Goal: Task Accomplishment & Management: Use online tool/utility

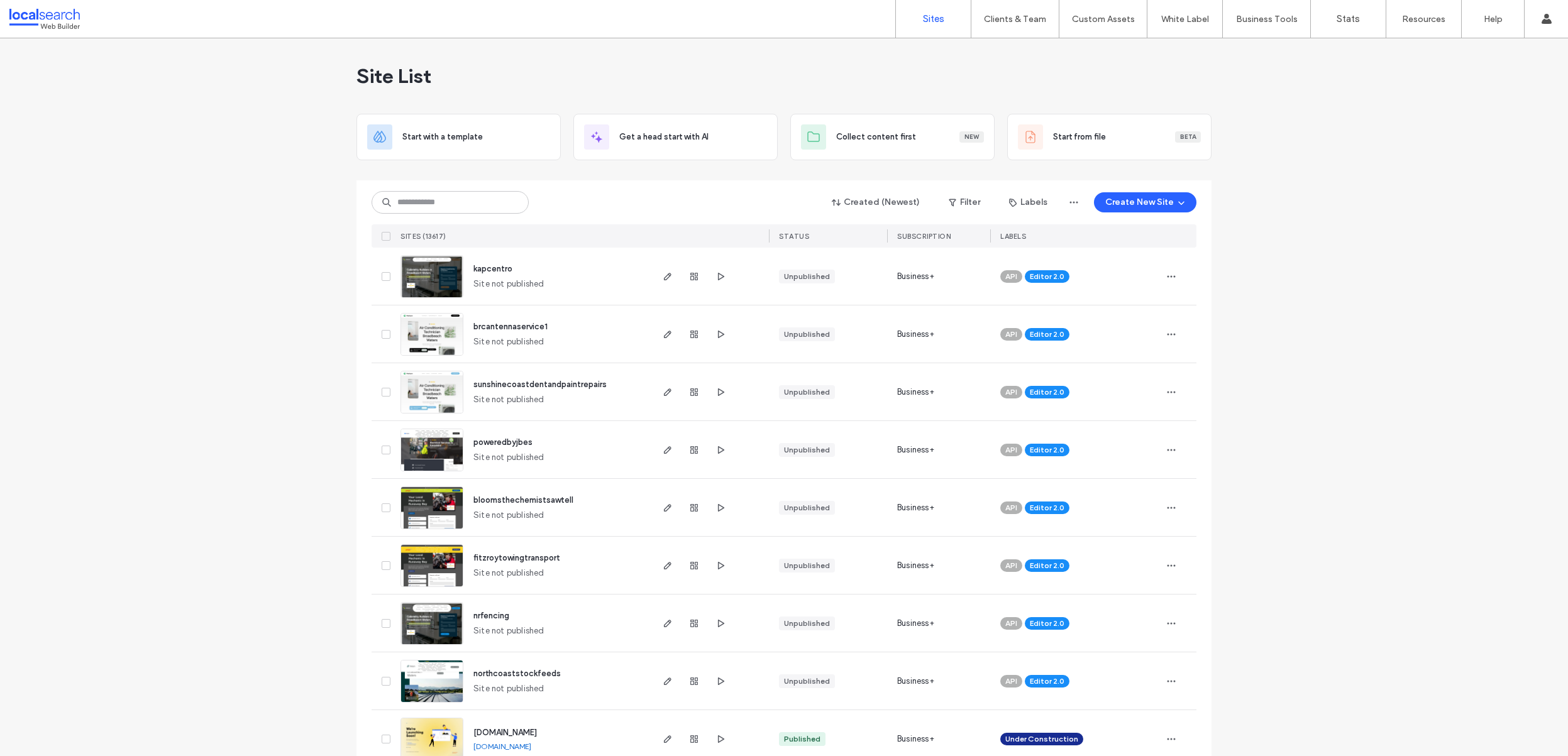
click at [621, 183] on div "Created (Newest) Filter Labels Create New Site SITES (13617) STATUS SUBSCRIPTIO…" at bounding box center [784, 214] width 825 height 67
click at [491, 205] on input at bounding box center [450, 202] width 157 height 23
paste input "********"
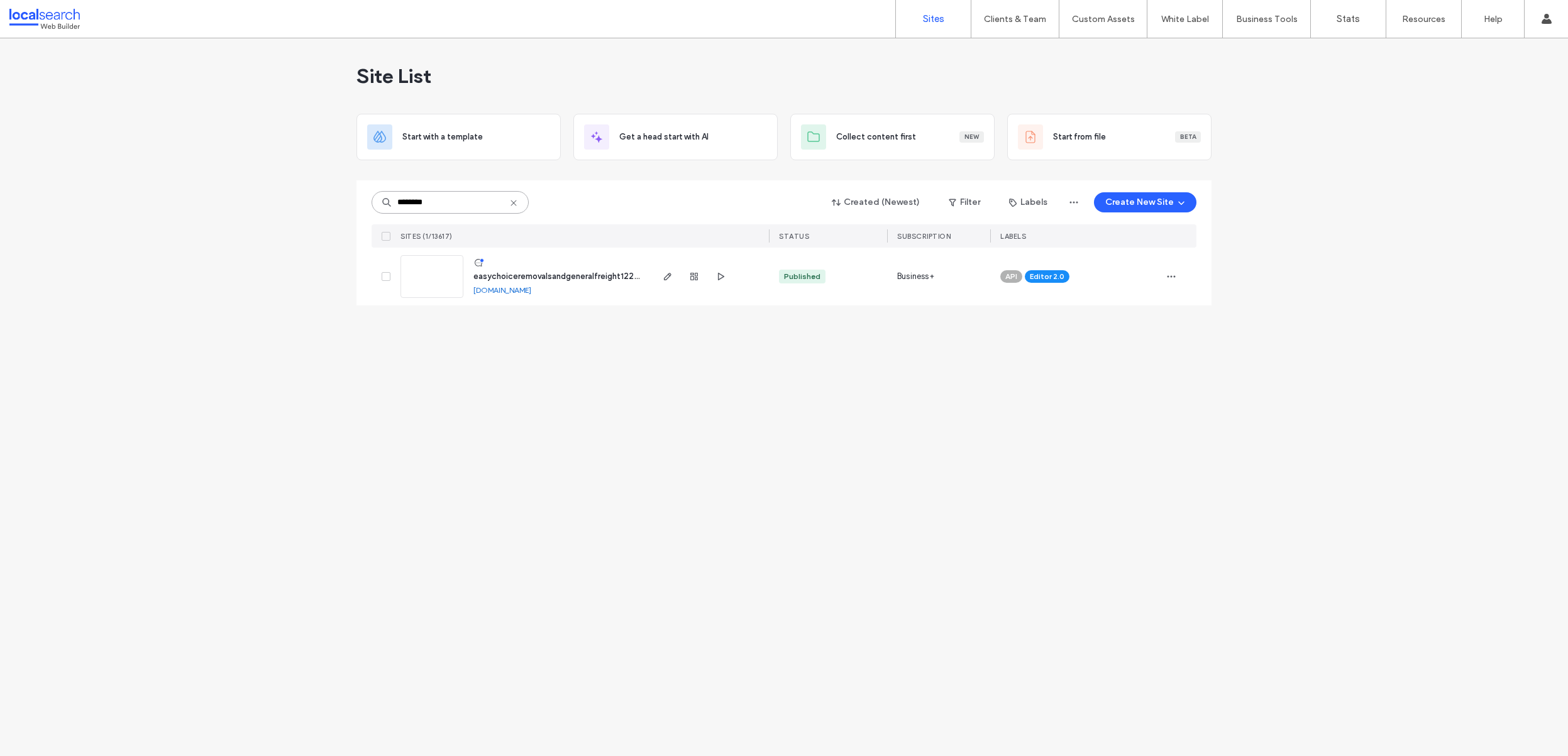
type input "********"
click at [430, 276] on link at bounding box center [432, 276] width 63 height 43
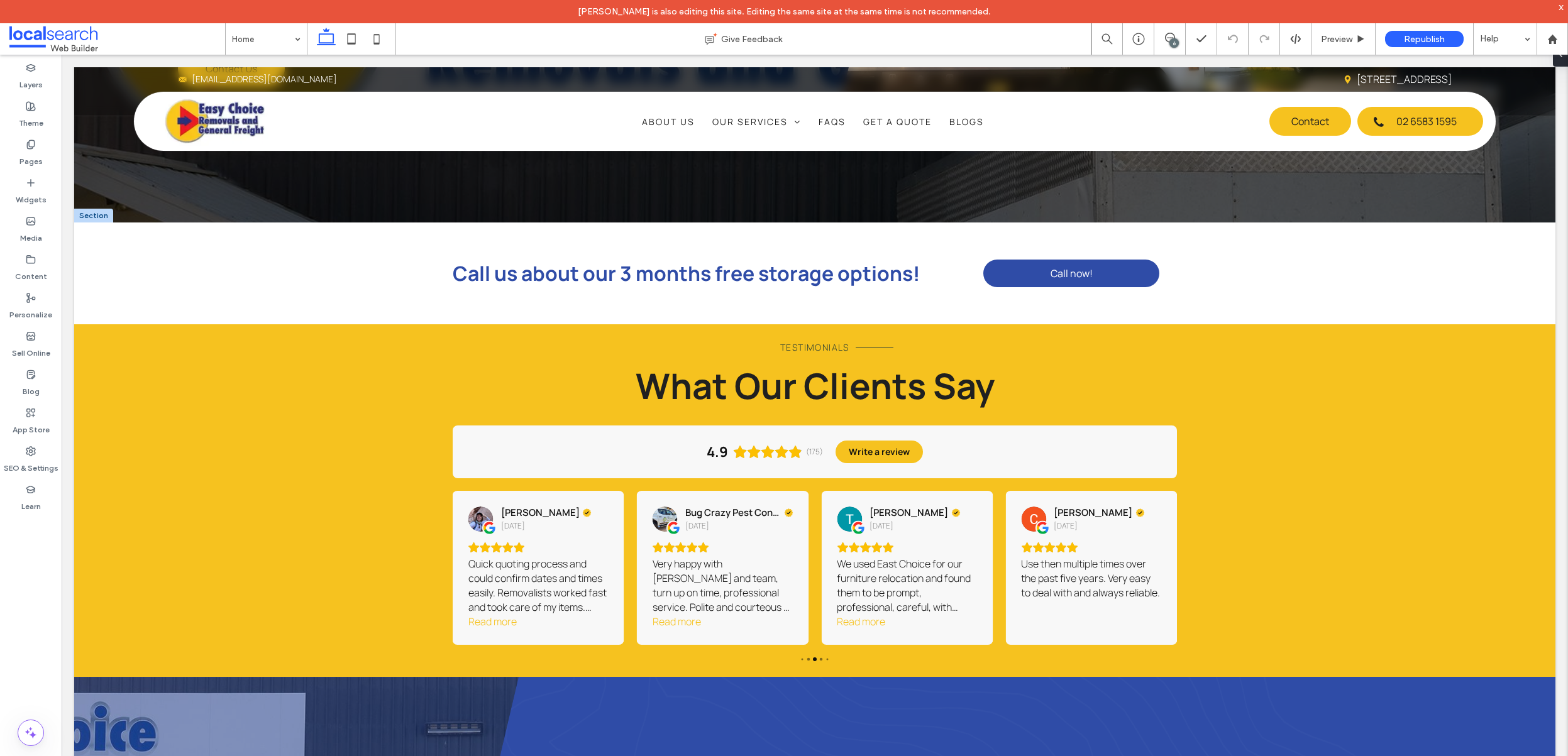
scroll to position [490, 0]
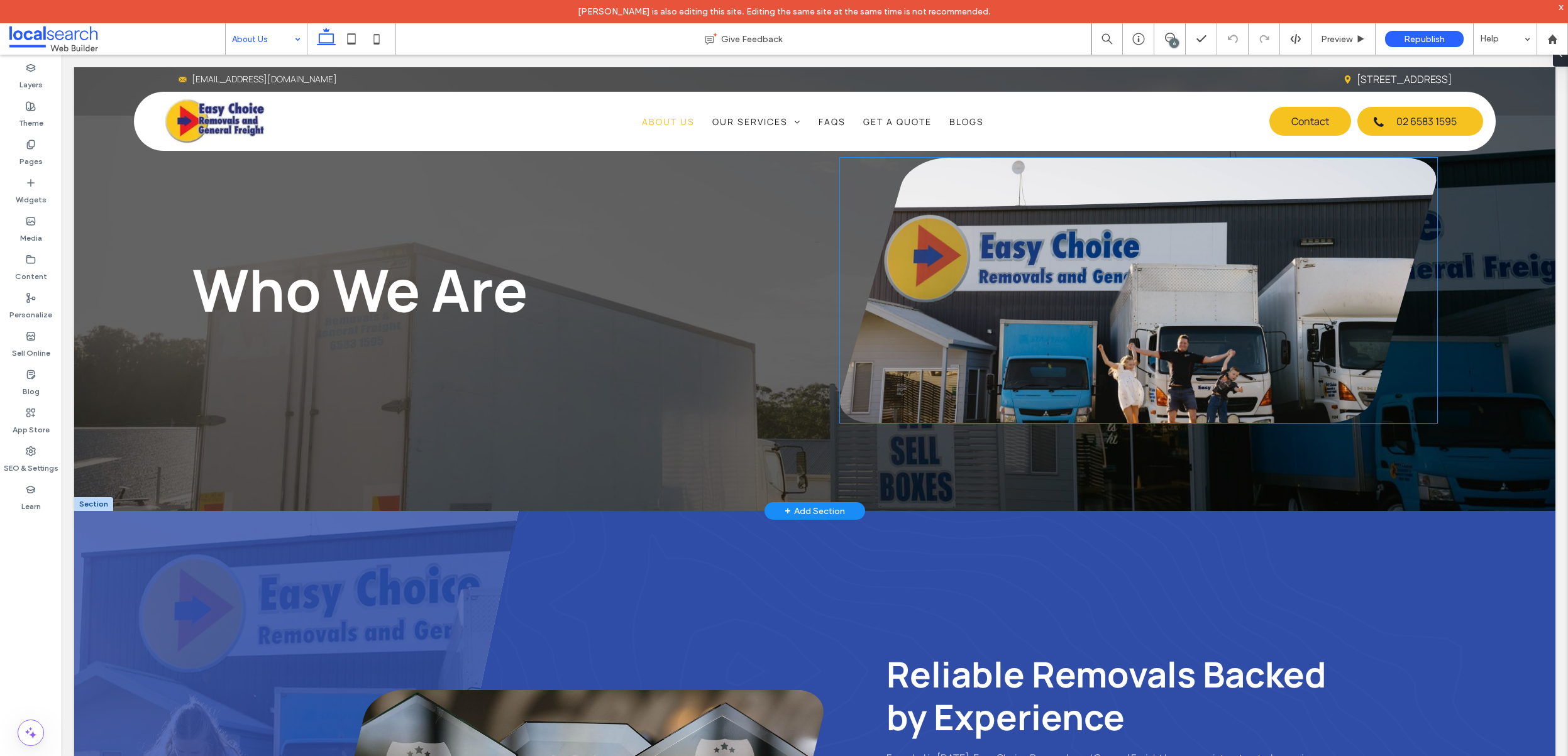
scroll to position [3, 0]
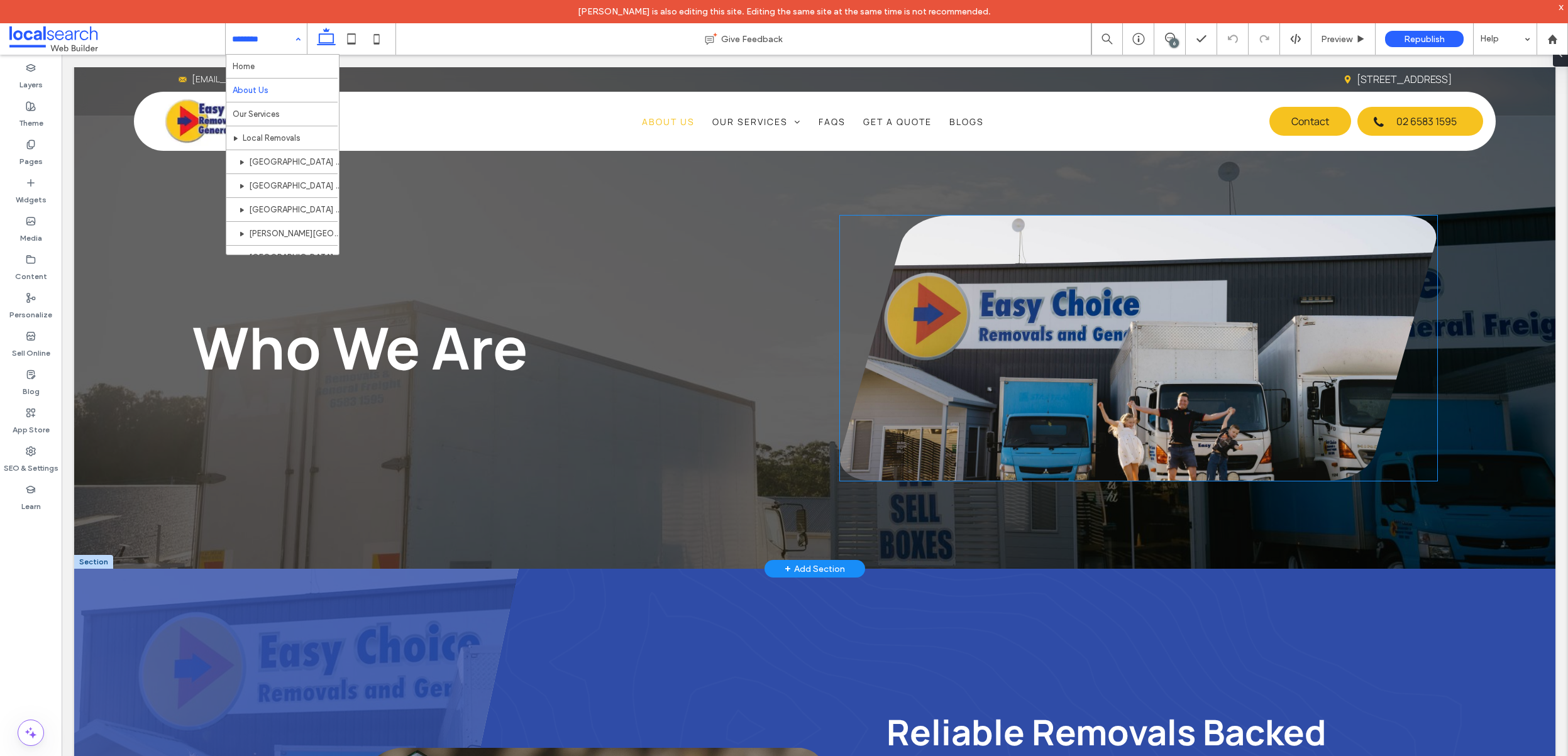
click at [1054, 274] on link at bounding box center [1138, 348] width 597 height 265
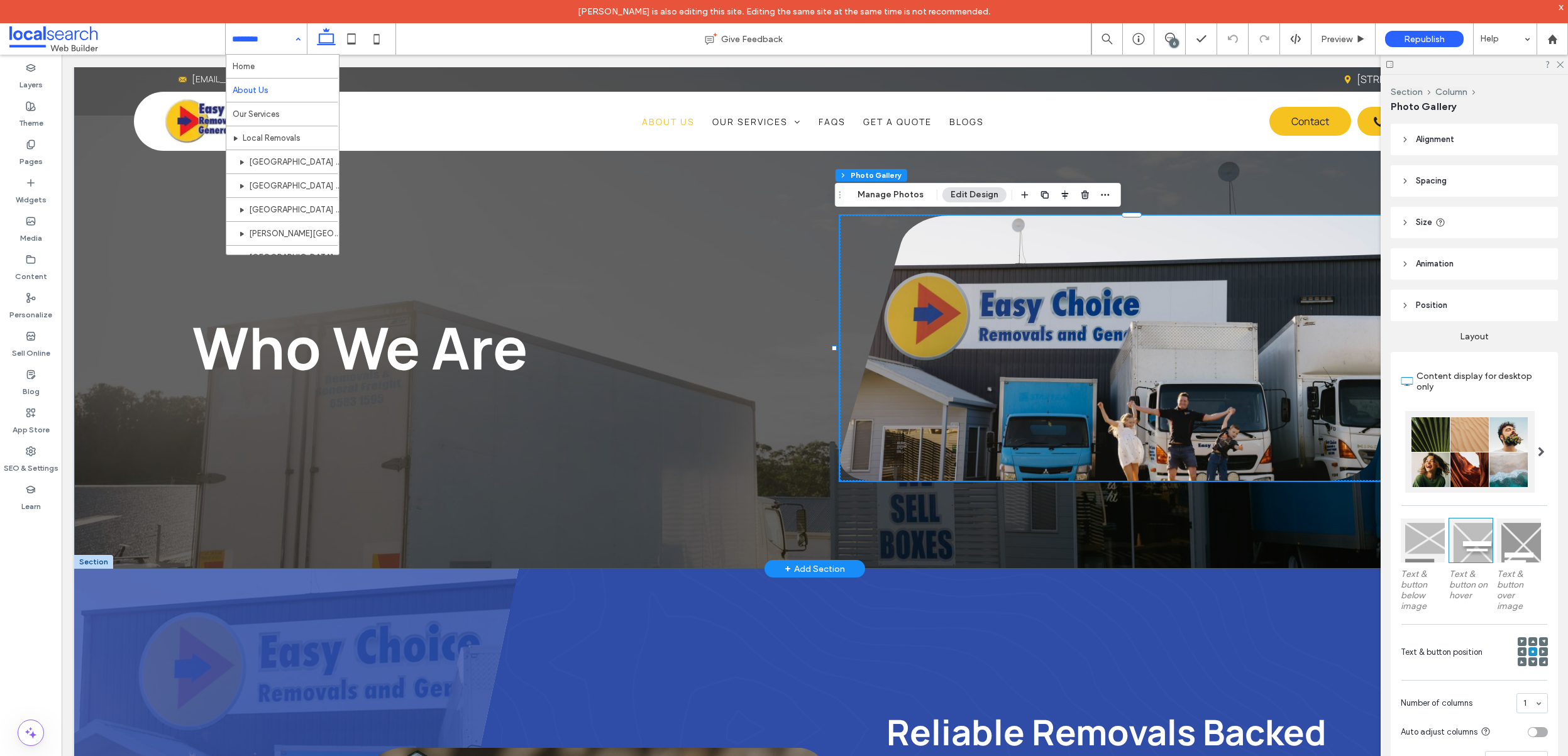
click at [1207, 349] on link at bounding box center [1138, 348] width 597 height 265
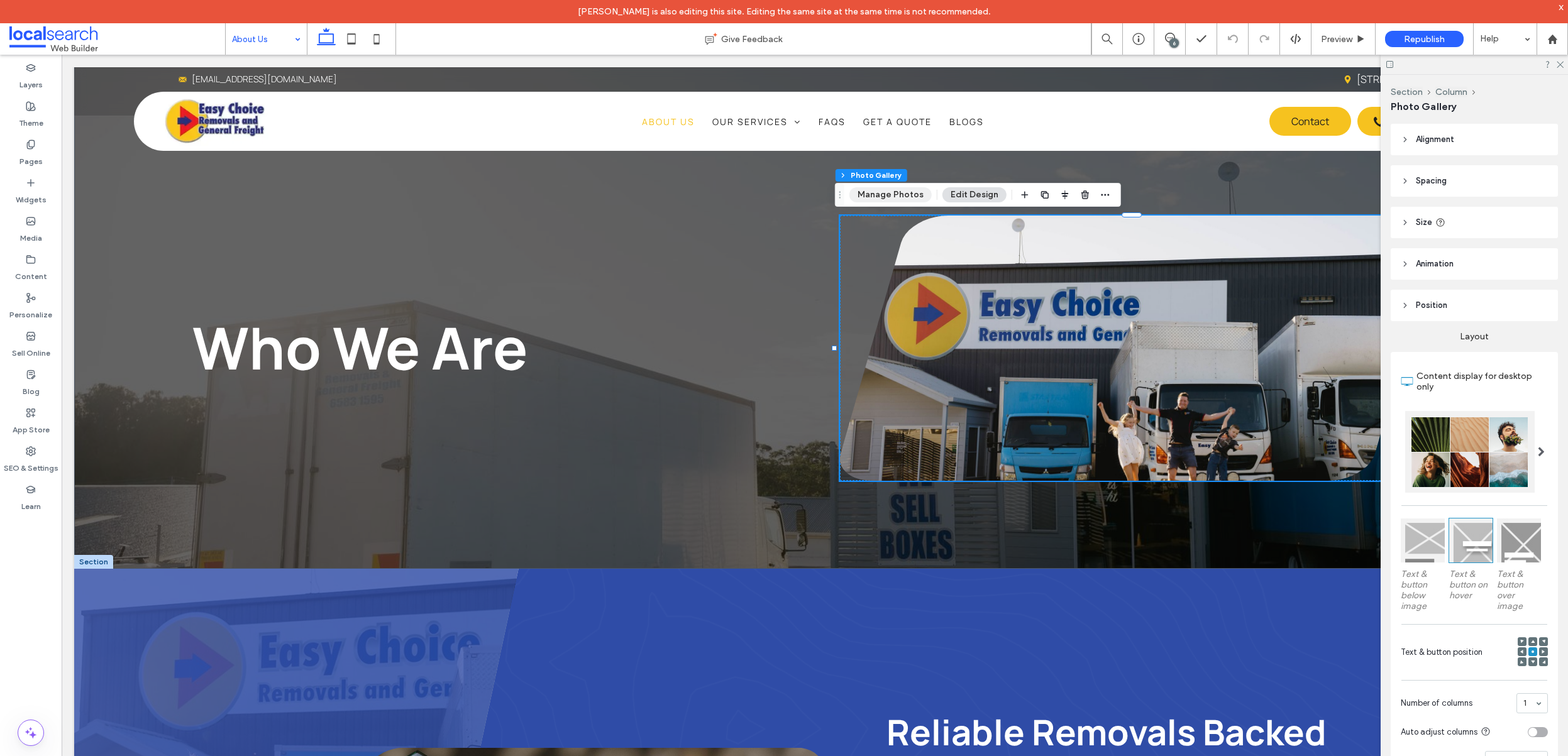
click at [913, 195] on button "Manage Photos" at bounding box center [891, 194] width 83 height 15
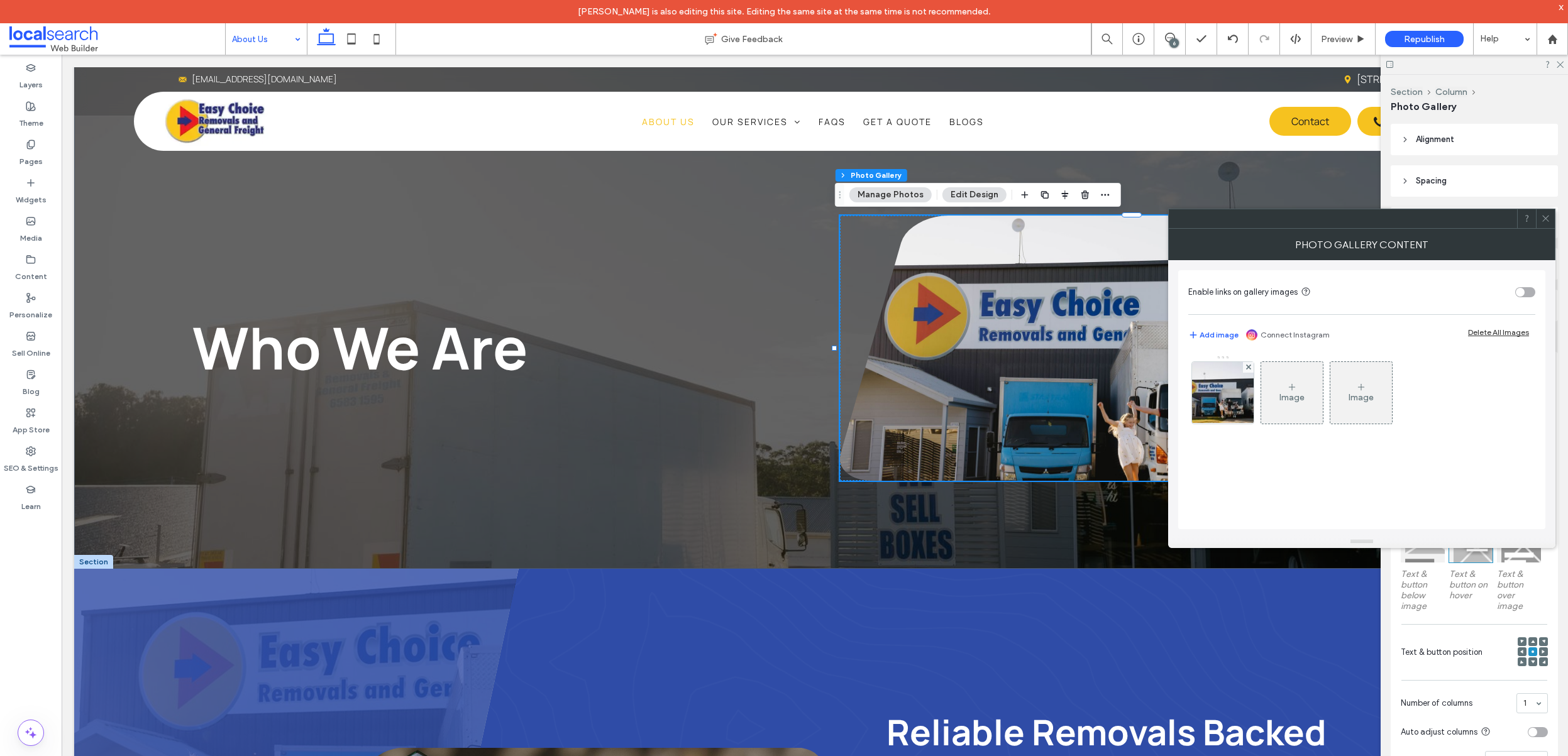
click at [1549, 211] on span at bounding box center [1545, 219] width 9 height 19
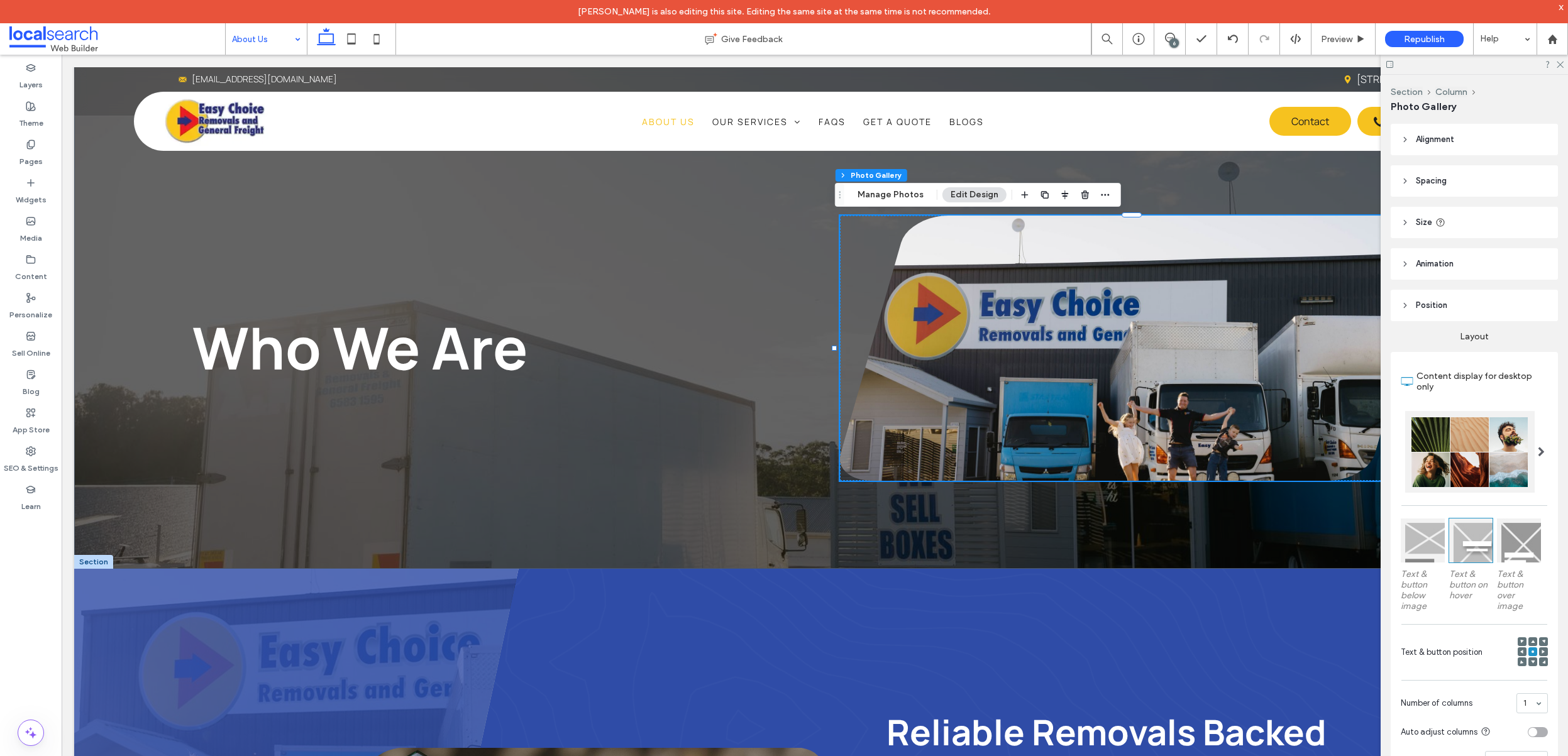
click at [1560, 61] on icon at bounding box center [1560, 64] width 8 height 8
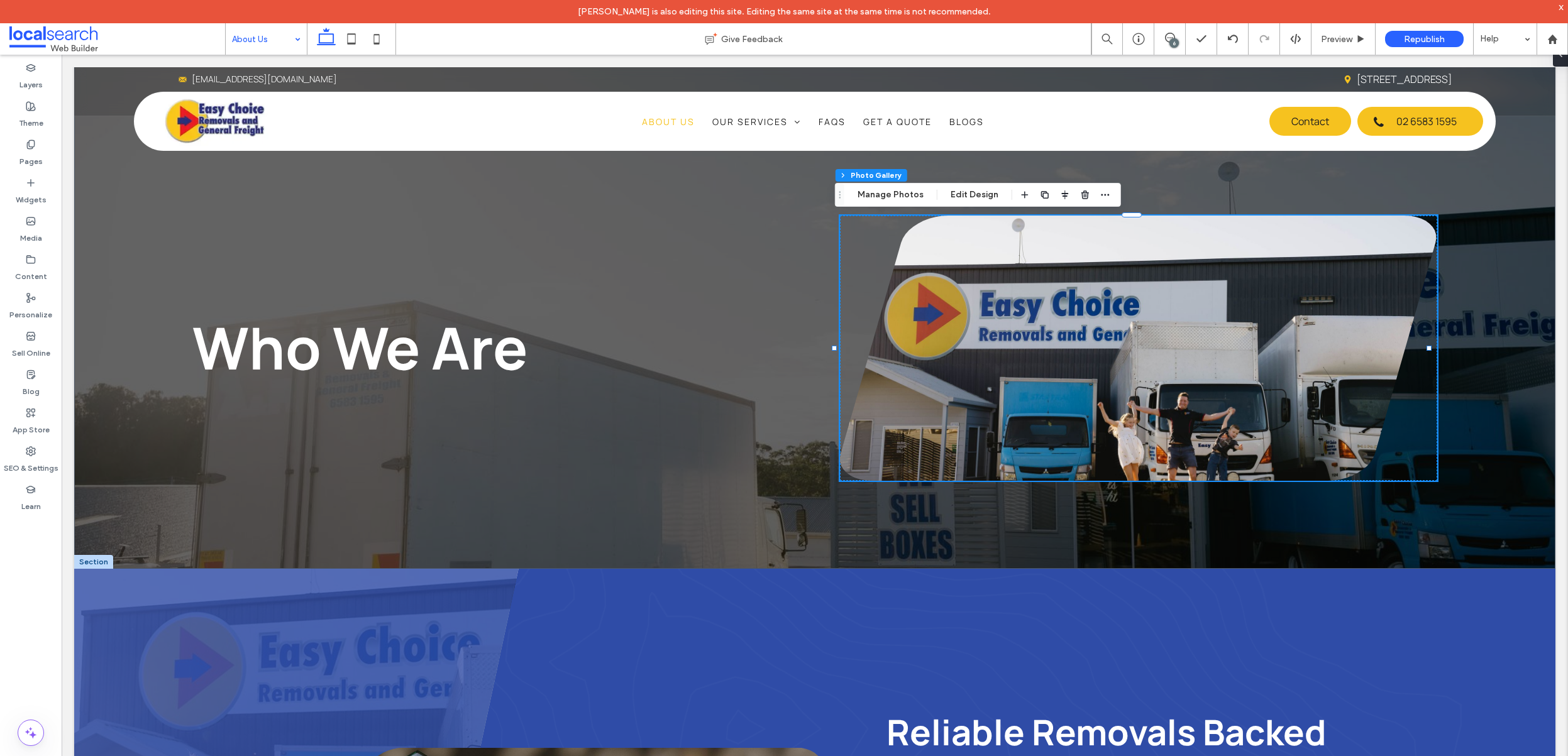
click at [283, 48] on input at bounding box center [263, 39] width 62 height 31
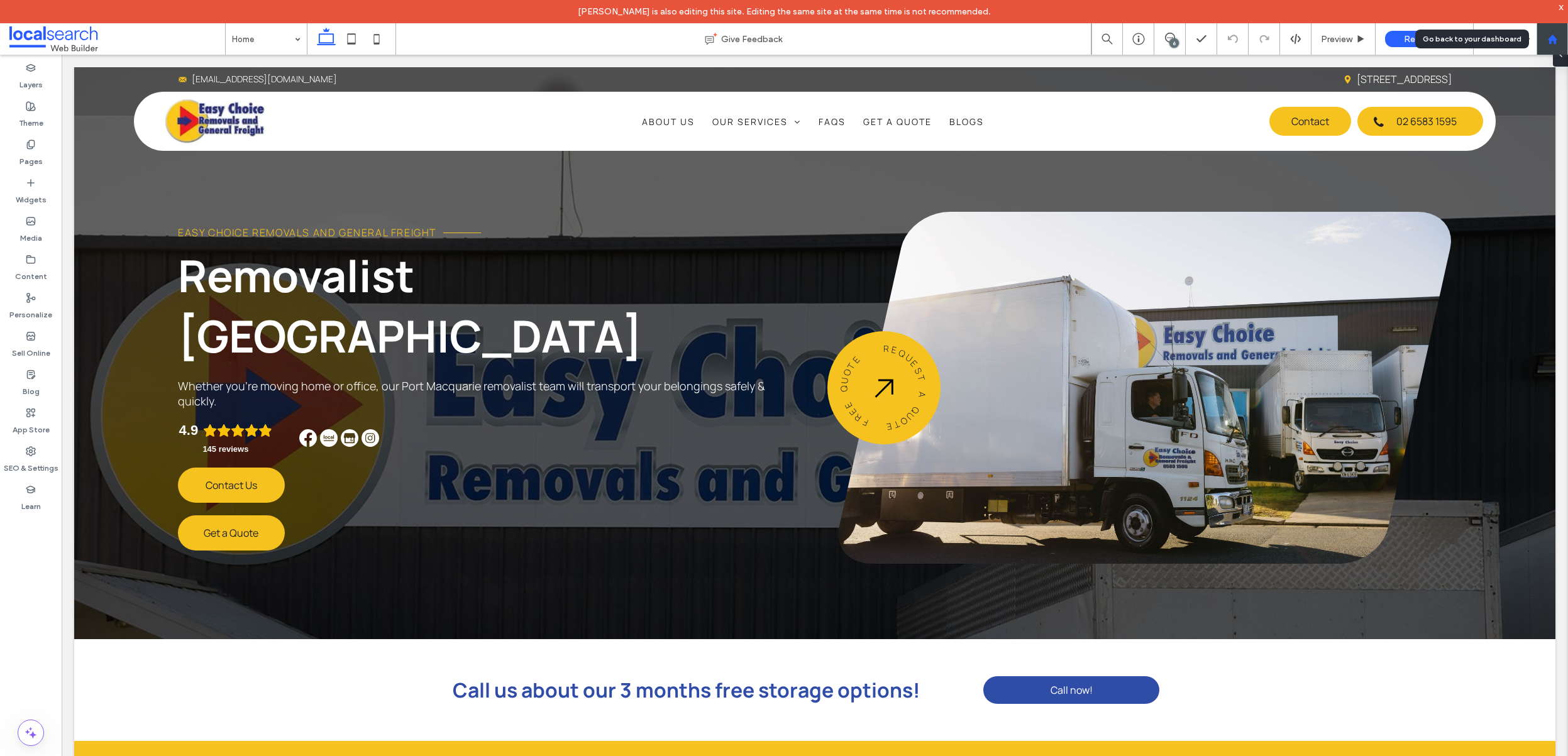
click at [1554, 41] on use at bounding box center [1551, 38] width 9 height 9
